Goal: Task Accomplishment & Management: Manage account settings

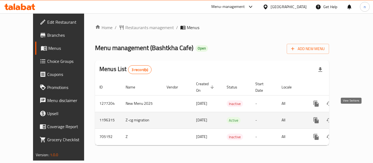
click at [352, 117] on icon "enhanced table" at bounding box center [355, 120] width 7 height 7
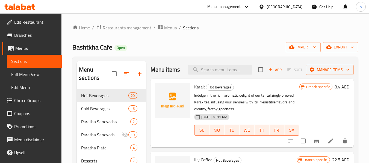
click at [33, 99] on span "Choice Groups" at bounding box center [35, 100] width 43 height 7
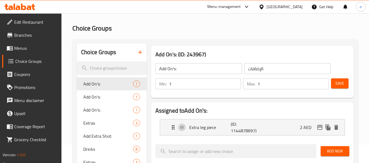
scroll to position [27, 0]
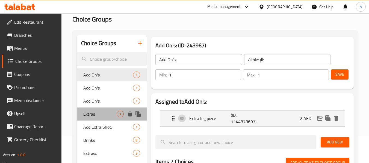
click at [94, 114] on span "Extras" at bounding box center [99, 114] width 33 height 7
type input "Extras"
type input "الزيادات"
type input "0"
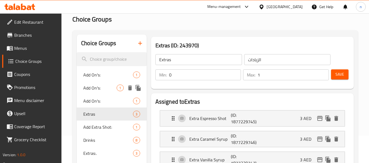
click at [96, 89] on span "Add On's:" at bounding box center [99, 88] width 33 height 7
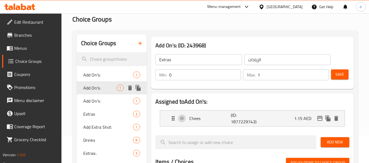
type input "Add On's:"
type input "الإضافات:"
click at [94, 101] on span "Add On's:" at bounding box center [99, 101] width 33 height 7
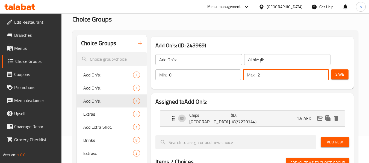
click at [263, 74] on input "2" at bounding box center [292, 75] width 71 height 11
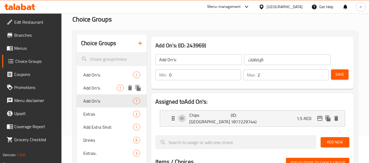
click at [99, 87] on span "Add On's:" at bounding box center [99, 88] width 33 height 7
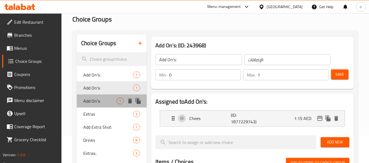
click at [97, 98] on span "Add On's:" at bounding box center [99, 101] width 33 height 7
type input "2"
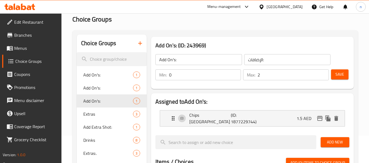
scroll to position [0, 0]
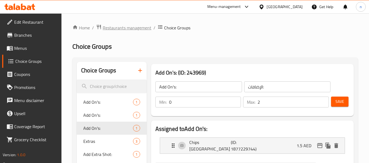
click at [113, 28] on span "Restaurants management" at bounding box center [127, 28] width 49 height 7
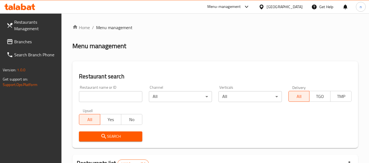
click at [17, 42] on span "Branches" at bounding box center [35, 41] width 43 height 7
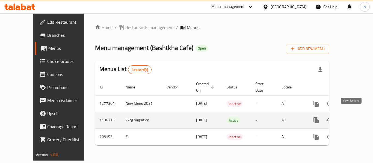
click at [352, 117] on icon "enhanced table" at bounding box center [355, 120] width 7 height 7
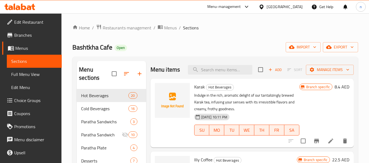
click at [27, 102] on span "Choice Groups" at bounding box center [35, 100] width 43 height 7
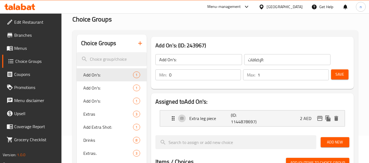
scroll to position [55, 0]
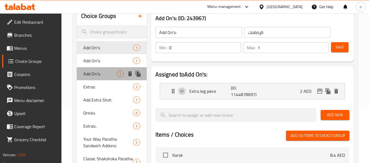
click at [88, 73] on span "Add On's:" at bounding box center [99, 74] width 33 height 7
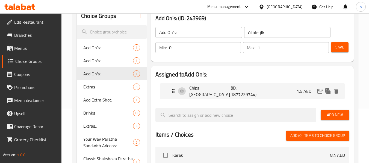
scroll to position [0, 0]
